Goal: Task Accomplishment & Management: Manage account settings

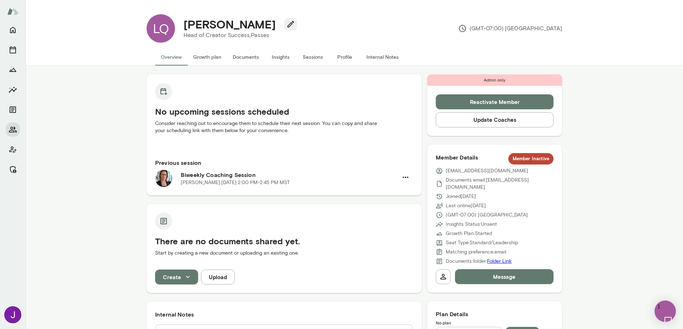
scroll to position [609, 0]
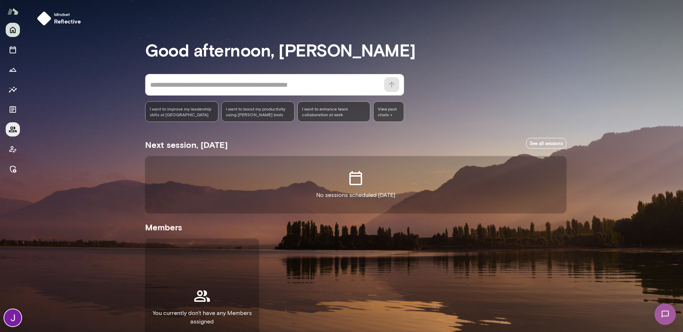
click at [11, 128] on icon "Members" at bounding box center [13, 130] width 8 height 6
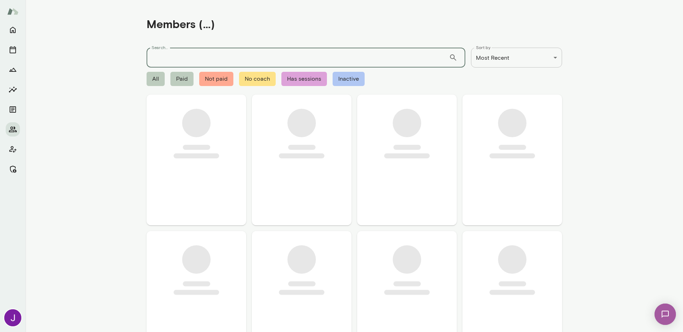
click at [185, 53] on input "Search..." at bounding box center [298, 58] width 302 height 20
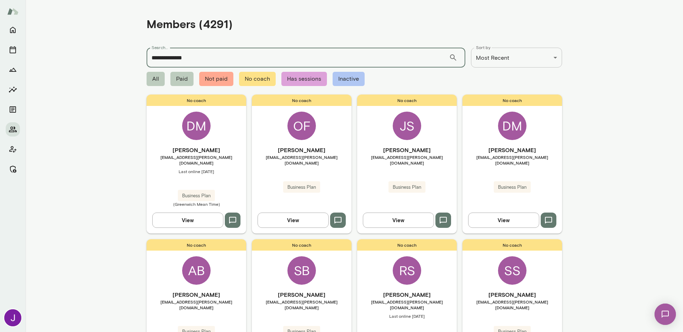
type input "**********"
click at [183, 60] on input "**********" at bounding box center [298, 58] width 302 height 20
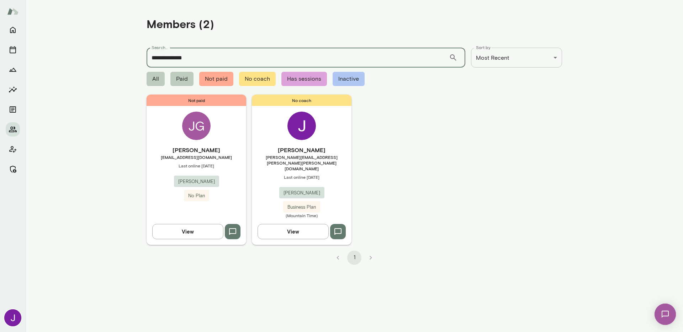
click at [183, 60] on input "**********" at bounding box center [298, 58] width 302 height 20
click at [341, 144] on div "No coach [PERSON_NAME] [PERSON_NAME][EMAIL_ADDRESS][PERSON_NAME][PERSON_NAME][D…" at bounding box center [302, 170] width 100 height 150
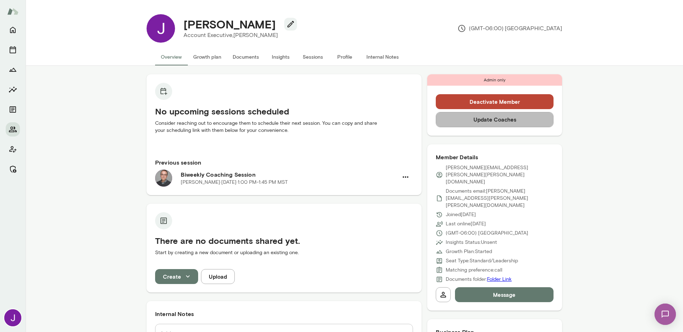
click at [514, 124] on button "Update Coaches" at bounding box center [495, 119] width 118 height 15
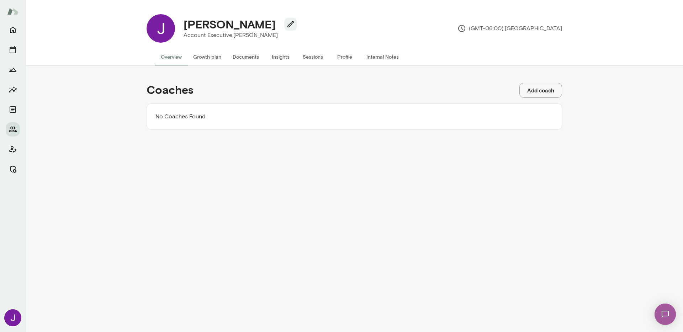
click at [544, 91] on button "Add coach" at bounding box center [540, 90] width 43 height 15
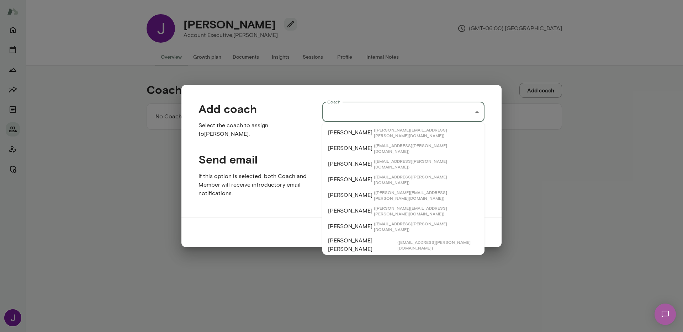
click at [386, 118] on input "Coach" at bounding box center [397, 112] width 145 height 14
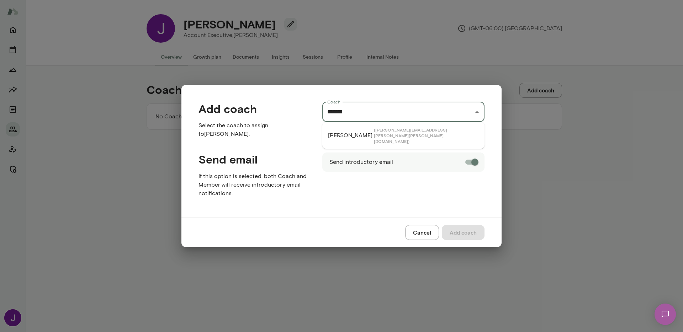
click at [386, 135] on li "[PERSON_NAME] ( [PERSON_NAME][EMAIL_ADDRESS][PERSON_NAME][PERSON_NAME][DOMAIN_N…" at bounding box center [403, 135] width 162 height 21
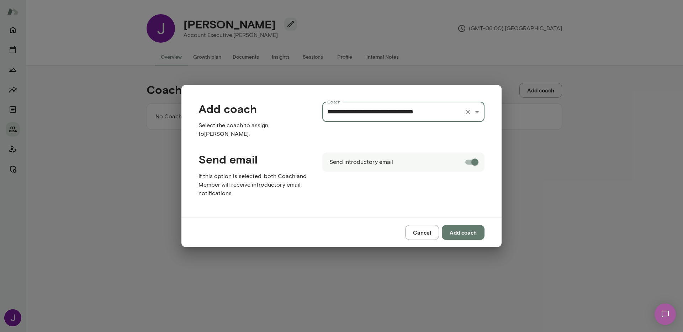
type input "**********"
click at [469, 230] on button "Add coach" at bounding box center [463, 232] width 43 height 15
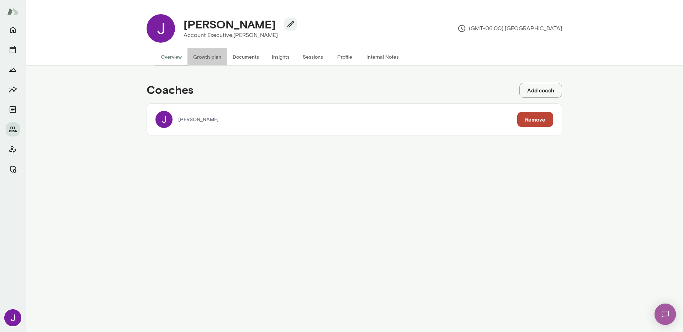
drag, startPoint x: 197, startPoint y: 55, endPoint x: 193, endPoint y: 55, distance: 4.6
click at [198, 55] on button "Growth plan" at bounding box center [206, 56] width 39 height 17
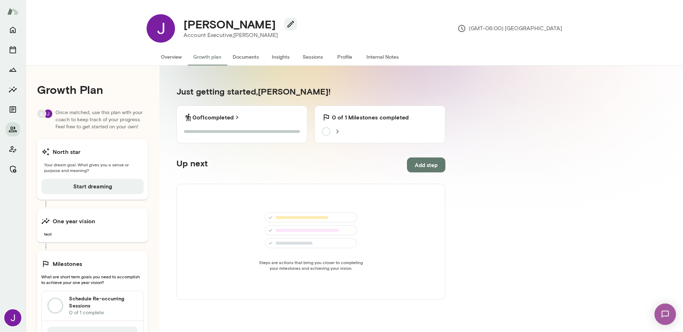
click at [178, 54] on button "Overview" at bounding box center [171, 56] width 32 height 17
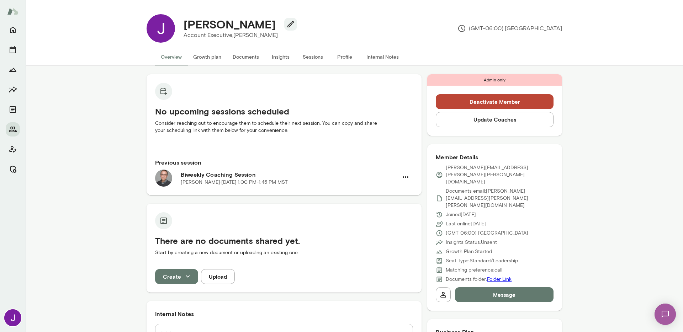
scroll to position [1, 0]
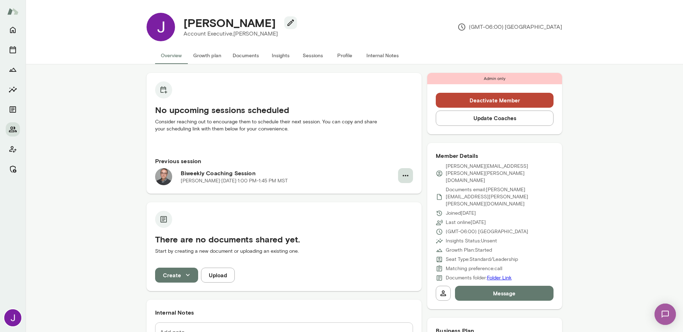
click at [408, 174] on button "button" at bounding box center [405, 175] width 15 height 15
click at [287, 212] on div at bounding box center [341, 166] width 683 height 332
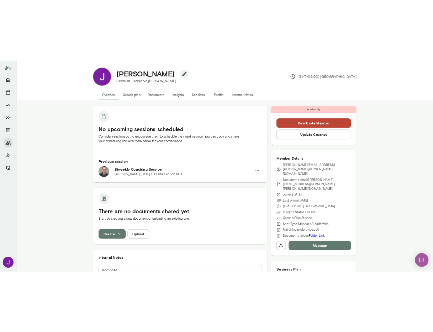
scroll to position [0, 0]
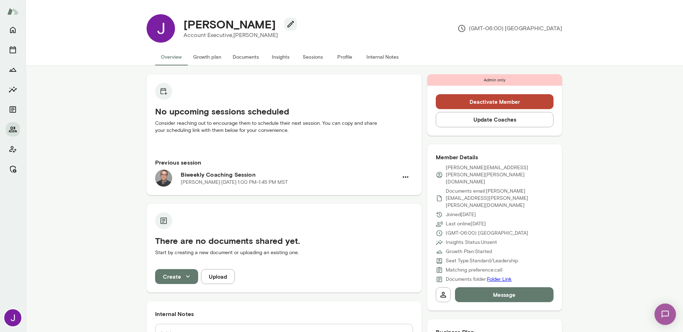
click at [476, 165] on p "[PERSON_NAME][EMAIL_ADDRESS][PERSON_NAME][PERSON_NAME][DOMAIN_NAME]" at bounding box center [500, 174] width 108 height 21
copy div "[PERSON_NAME][EMAIL_ADDRESS][PERSON_NAME][PERSON_NAME][DOMAIN_NAME]"
click at [333, 36] on div "[PERSON_NAME] Account Executive, [PERSON_NAME] (GMT-06:00) [GEOGRAPHIC_DATA]" at bounding box center [368, 28] width 387 height 28
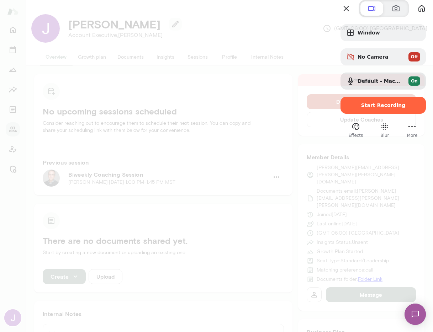
click at [410, 139] on div "Effects Blur More" at bounding box center [382, 130] width 85 height 18
click at [407, 132] on div "open menu" at bounding box center [411, 126] width 11 height 11
click at [375, 48] on li "Settings" at bounding box center [375, 54] width 41 height 15
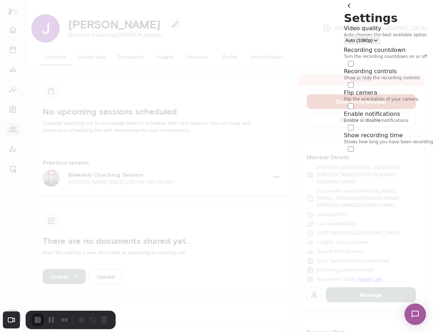
click at [381, 221] on div at bounding box center [216, 166] width 433 height 332
